Goal: Book appointment/travel/reservation

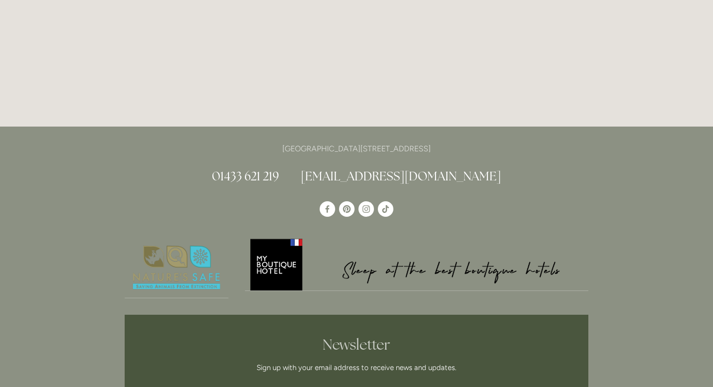
scroll to position [2669, 0]
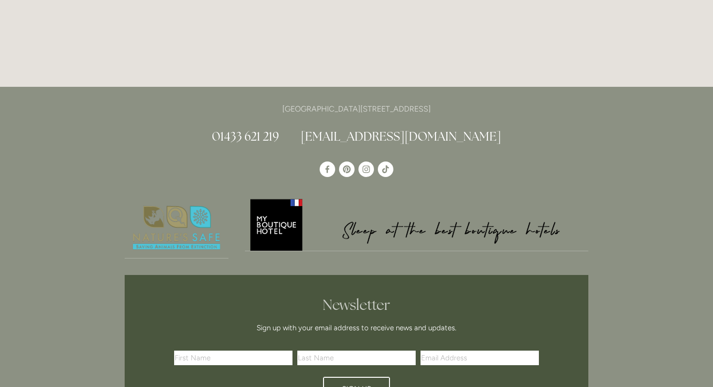
click at [341, 102] on p "[GEOGRAPHIC_DATA][STREET_ADDRESS]" at bounding box center [357, 108] width 464 height 13
copy p "[GEOGRAPHIC_DATA][STREET_ADDRESS]"
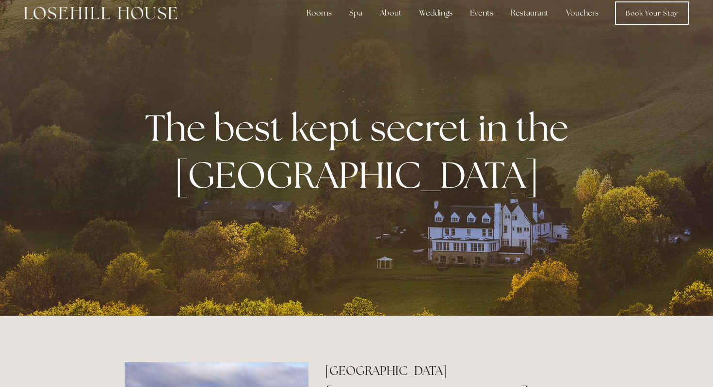
scroll to position [14, 0]
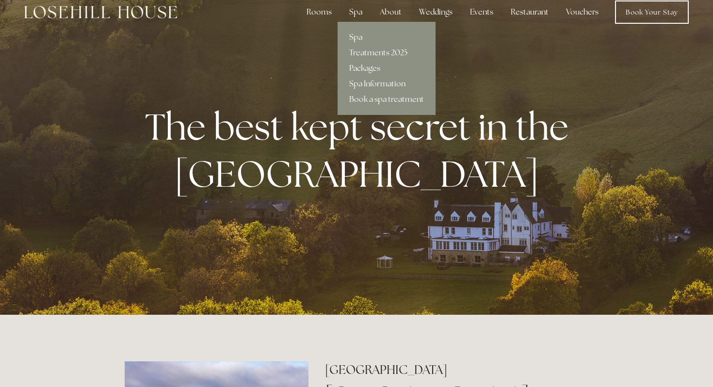
click at [360, 66] on link "Packages" at bounding box center [387, 69] width 98 height 16
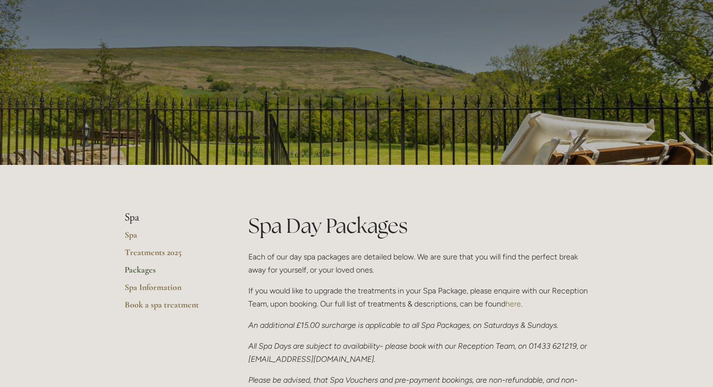
scroll to position [53, 0]
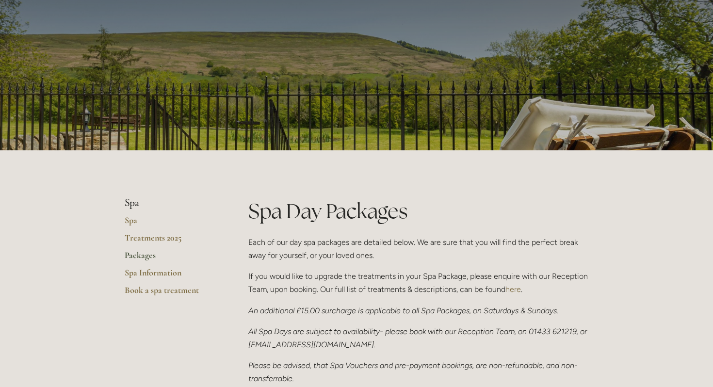
click at [137, 255] on link "Packages" at bounding box center [171, 258] width 93 height 17
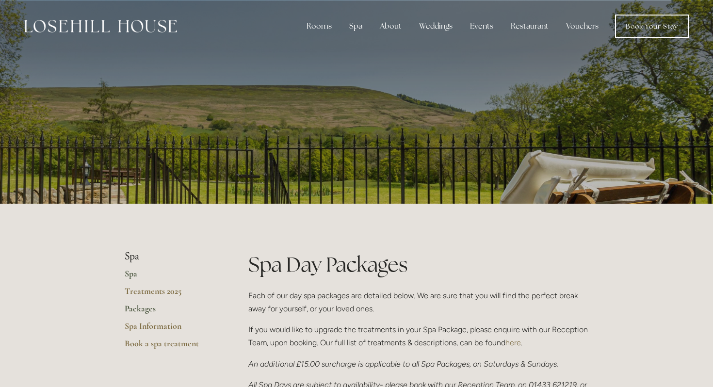
click at [132, 276] on link "Spa" at bounding box center [171, 276] width 93 height 17
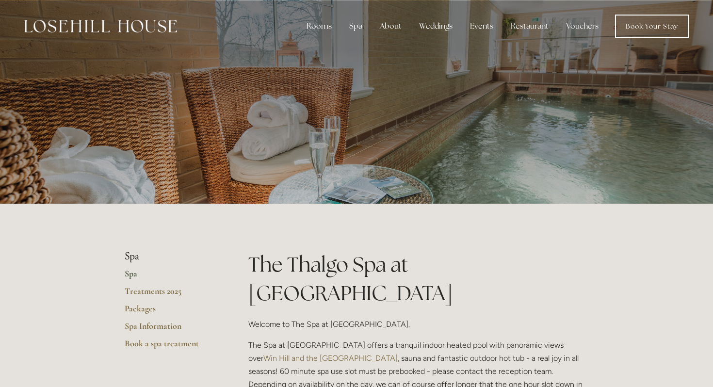
click at [102, 34] on div at bounding box center [100, 26] width 153 height 23
click at [98, 24] on img at bounding box center [100, 26] width 153 height 13
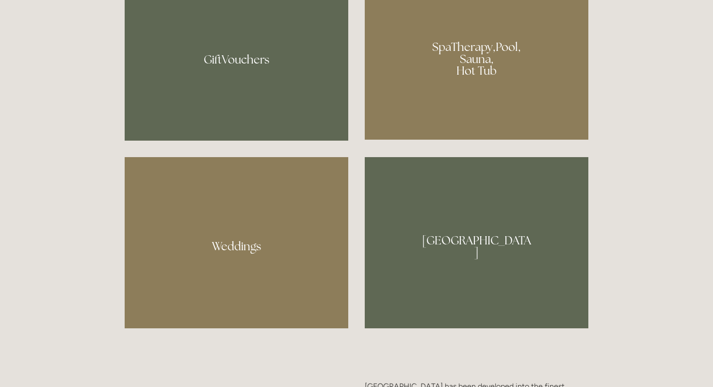
scroll to position [816, 0]
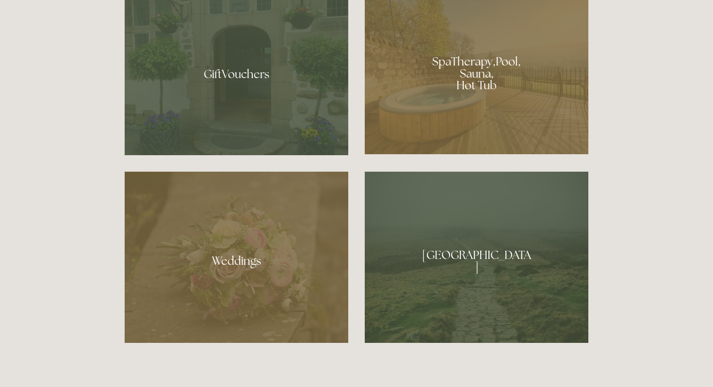
click at [455, 57] on div at bounding box center [477, 70] width 224 height 168
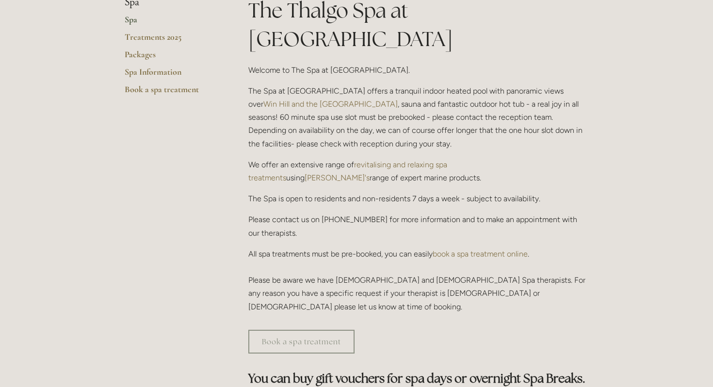
scroll to position [298, 0]
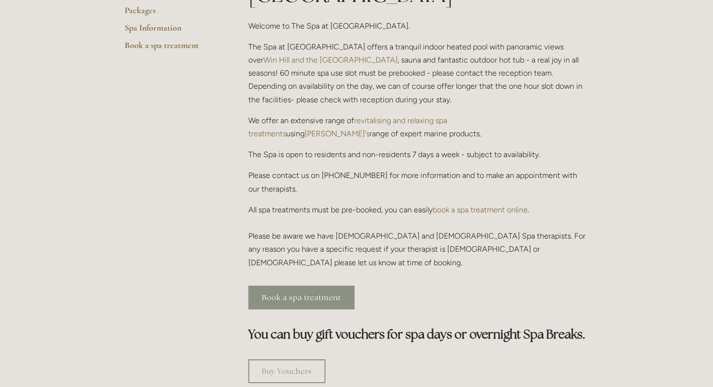
click at [305, 286] on link "Book a spa treatment" at bounding box center [301, 298] width 106 height 24
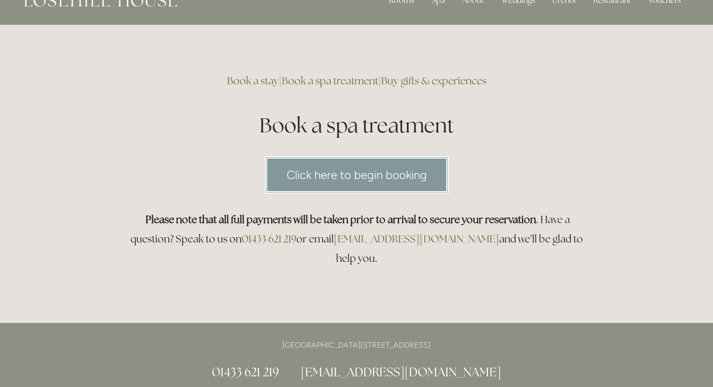
scroll to position [35, 0]
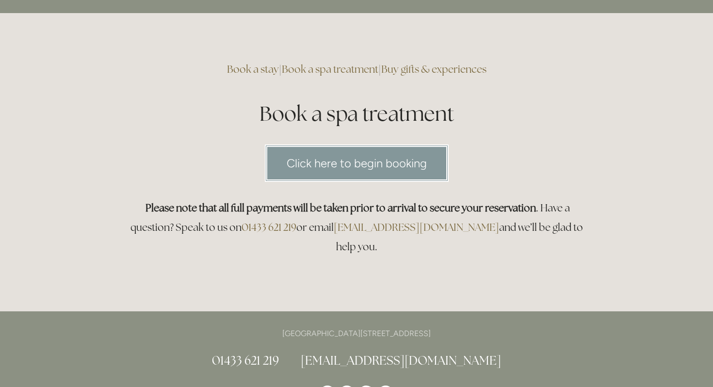
click at [330, 161] on link "Click here to begin booking" at bounding box center [357, 163] width 184 height 37
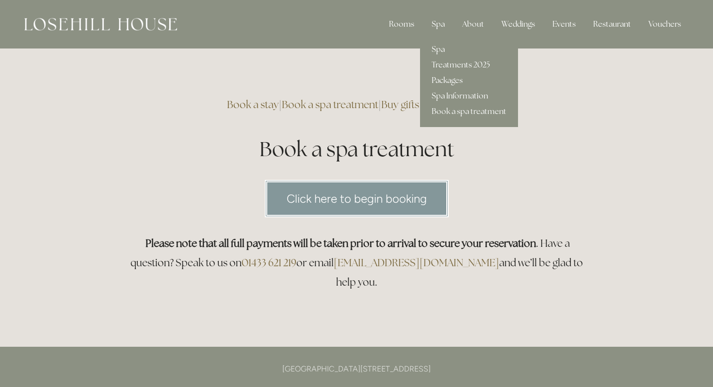
click at [445, 83] on link "Packages" at bounding box center [469, 81] width 98 height 16
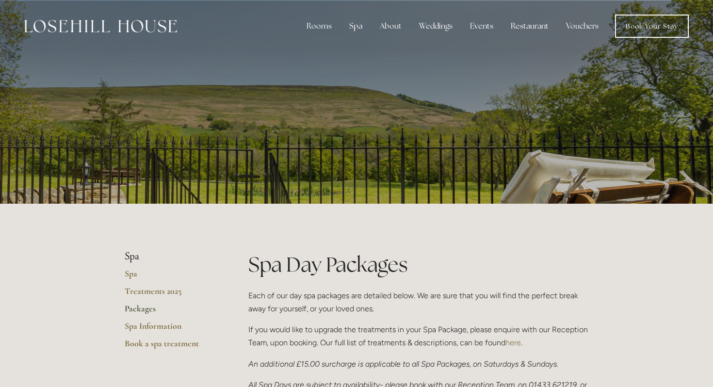
scroll to position [53, 0]
